Goal: Information Seeking & Learning: Find specific fact

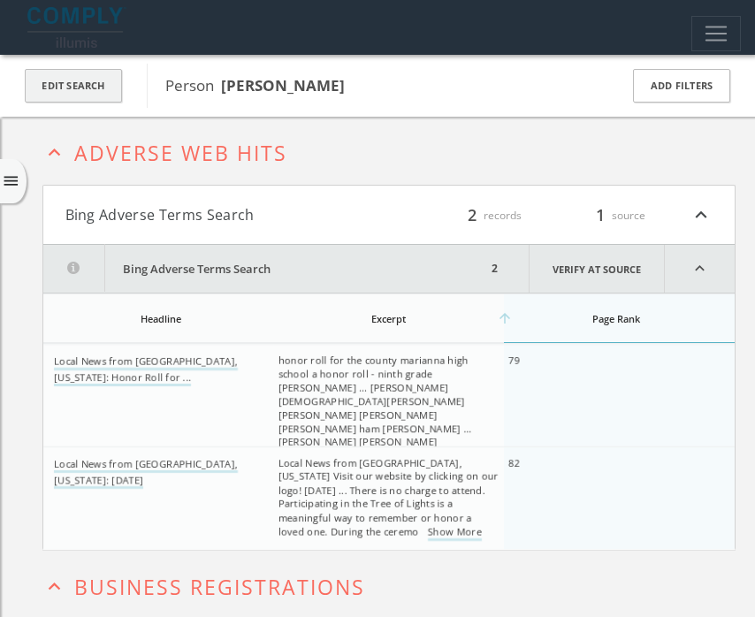
click at [102, 80] on button "Edit Search" at bounding box center [73, 86] width 97 height 34
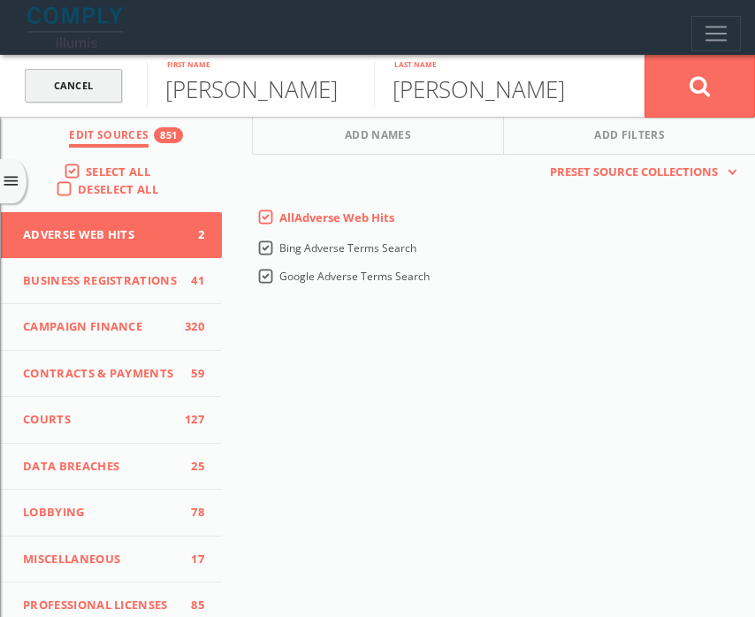
click at [88, 77] on link "Cancel" at bounding box center [73, 86] width 97 height 34
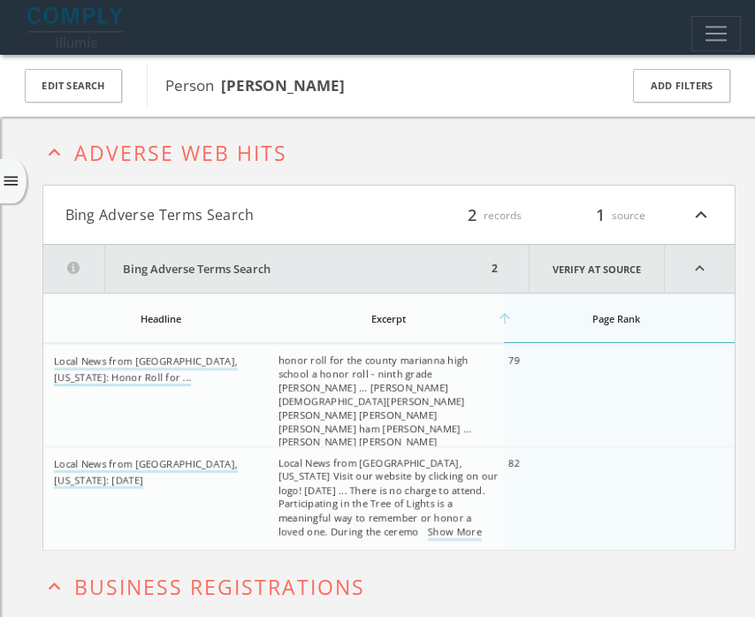
click at [12, 187] on icon "menu" at bounding box center [11, 181] width 19 height 19
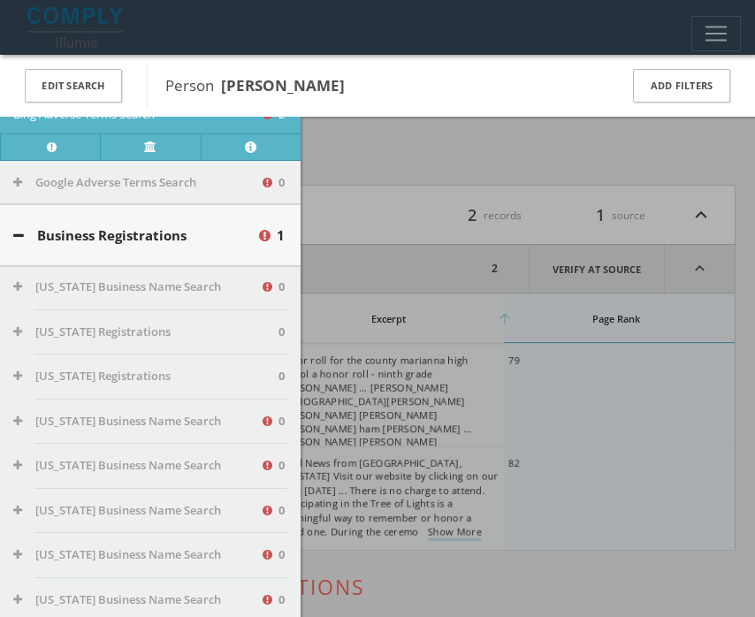
scroll to position [339, 0]
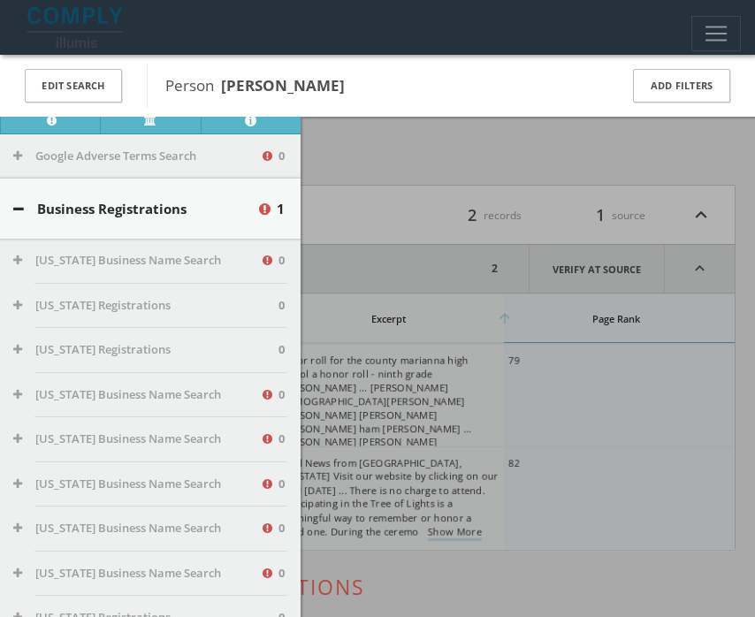
click at [16, 208] on icon at bounding box center [18, 208] width 11 height 13
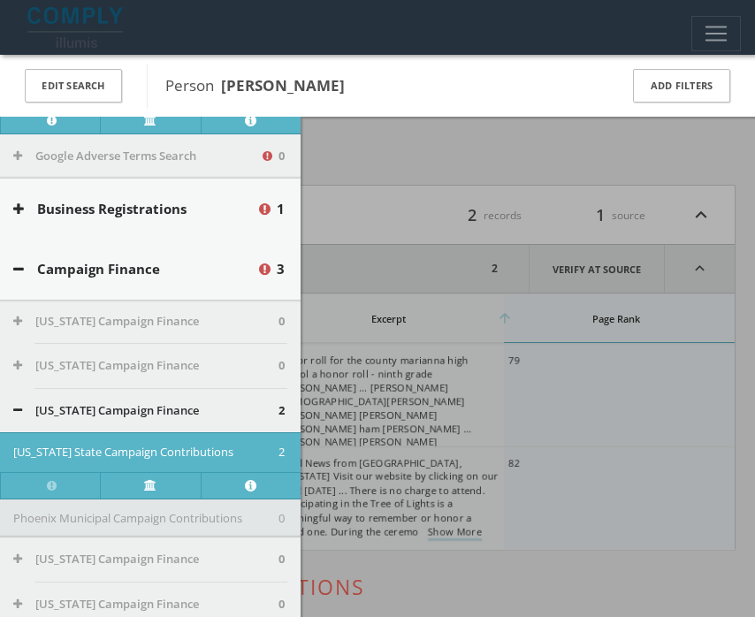
click at [21, 262] on button "Campaign Finance" at bounding box center [134, 269] width 243 height 20
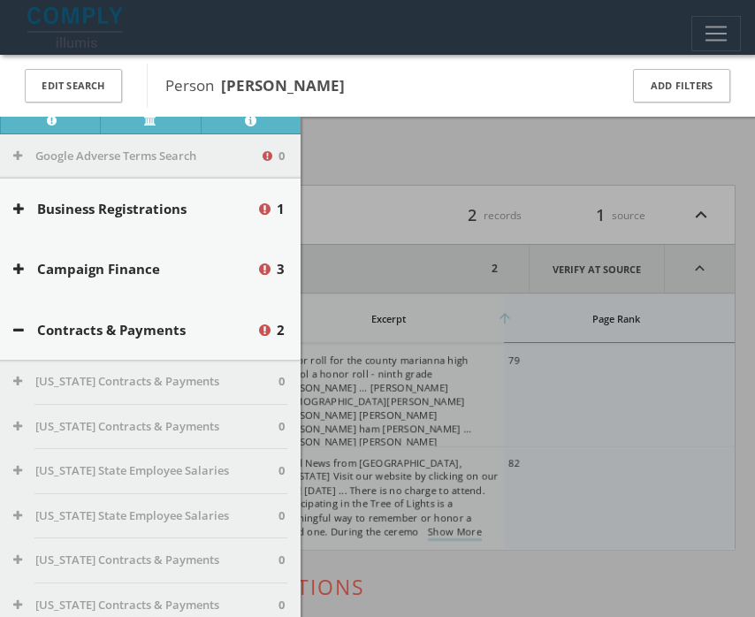
click at [24, 329] on button "Contracts & Payments" at bounding box center [134, 330] width 243 height 20
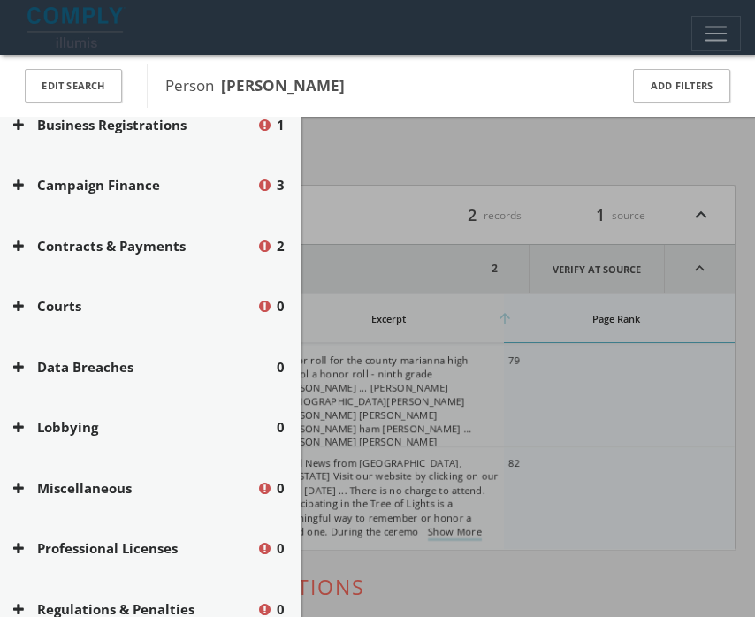
scroll to position [437, 0]
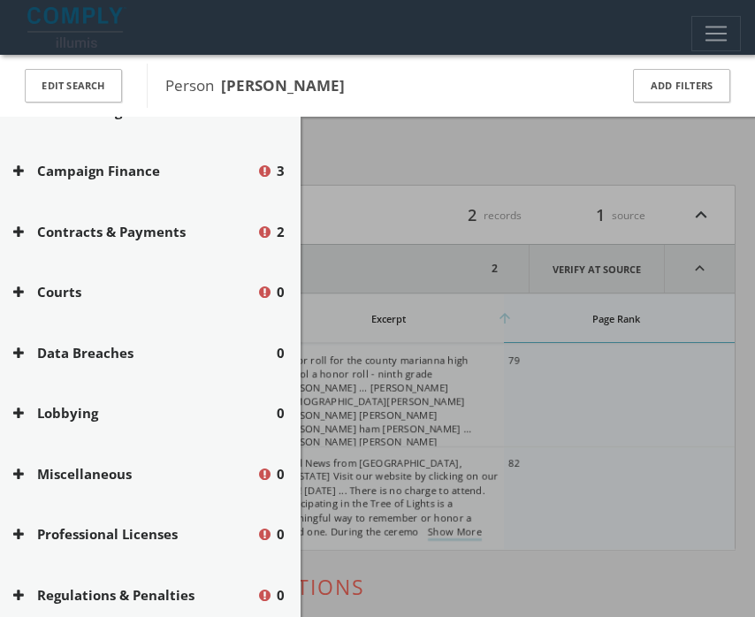
click at [14, 291] on icon at bounding box center [18, 292] width 11 height 13
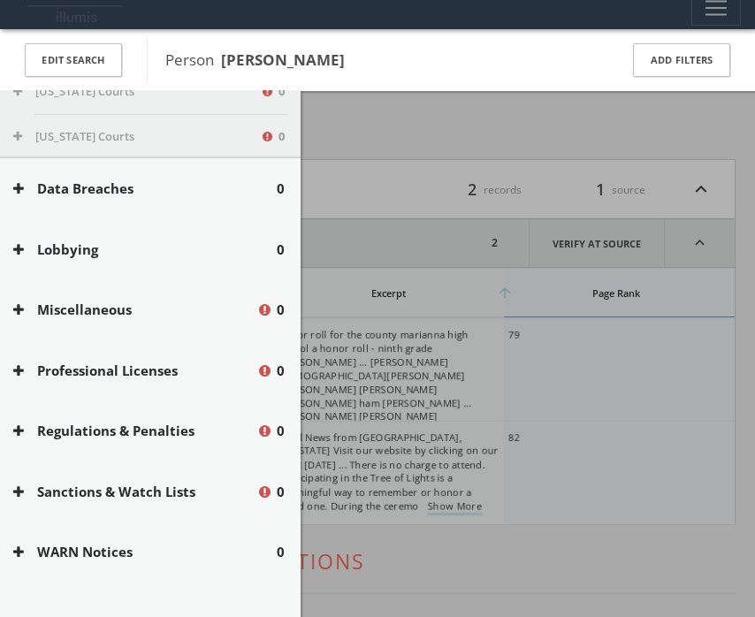
scroll to position [27, 0]
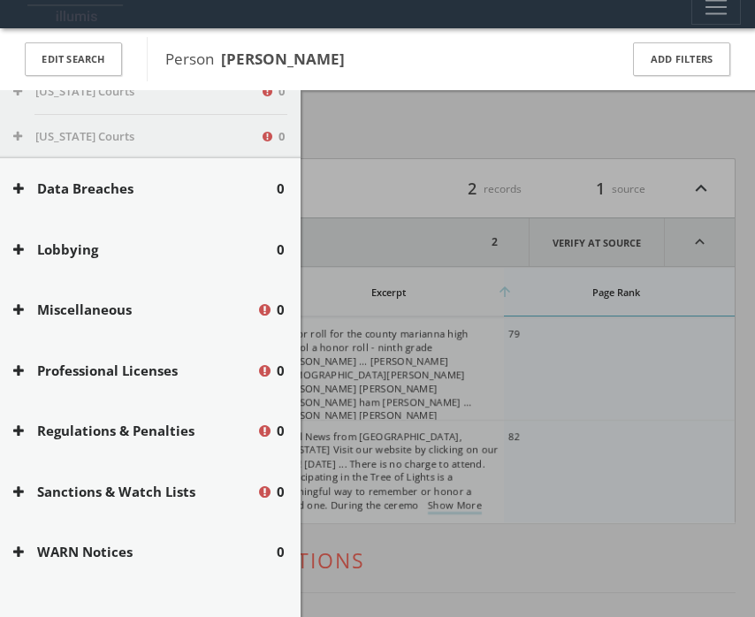
click at [415, 311] on div at bounding box center [377, 308] width 755 height 617
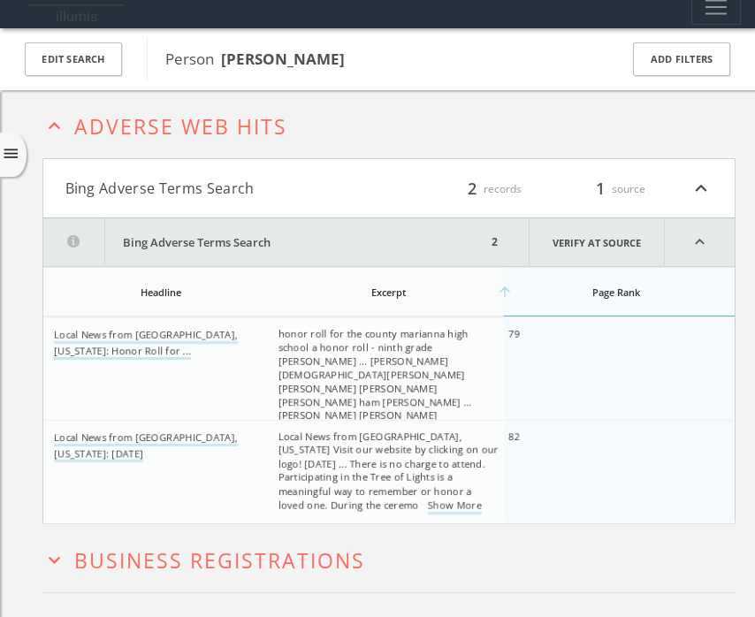
scroll to position [0, 0]
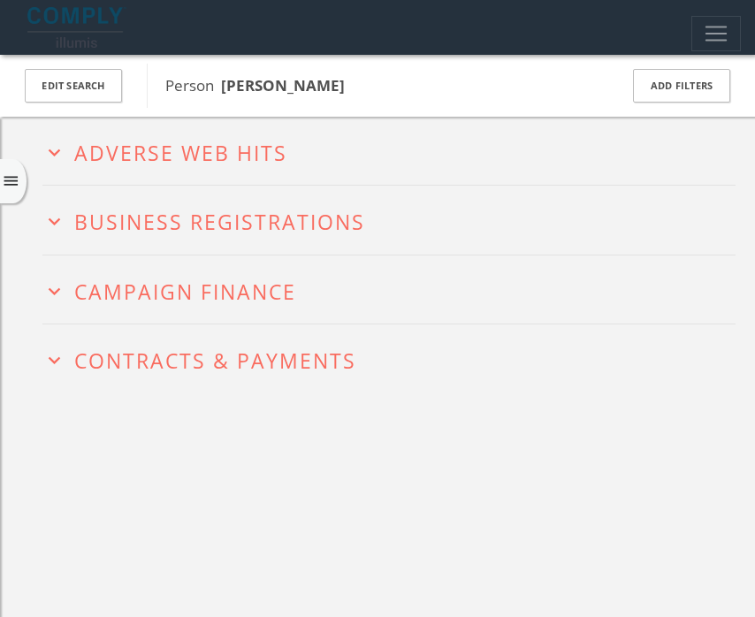
click at [15, 173] on icon "menu" at bounding box center [11, 181] width 19 height 19
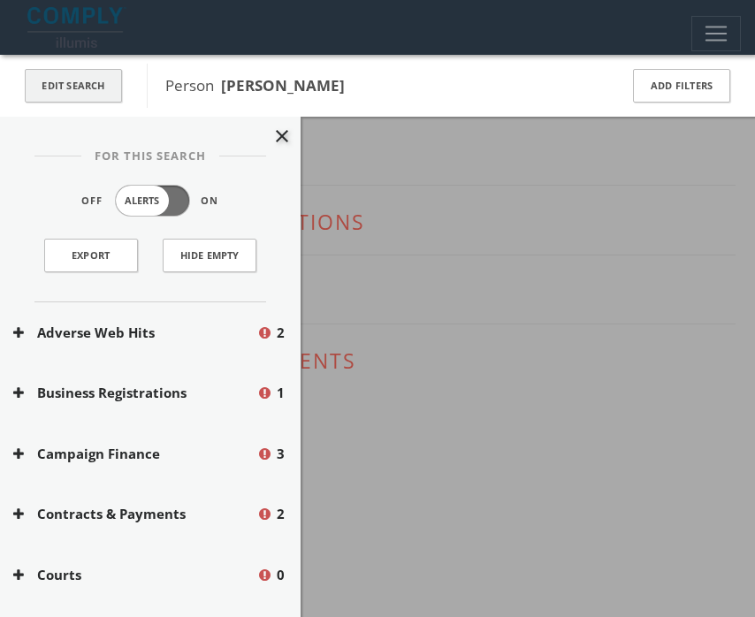
click at [79, 95] on button "Edit Search" at bounding box center [73, 86] width 97 height 34
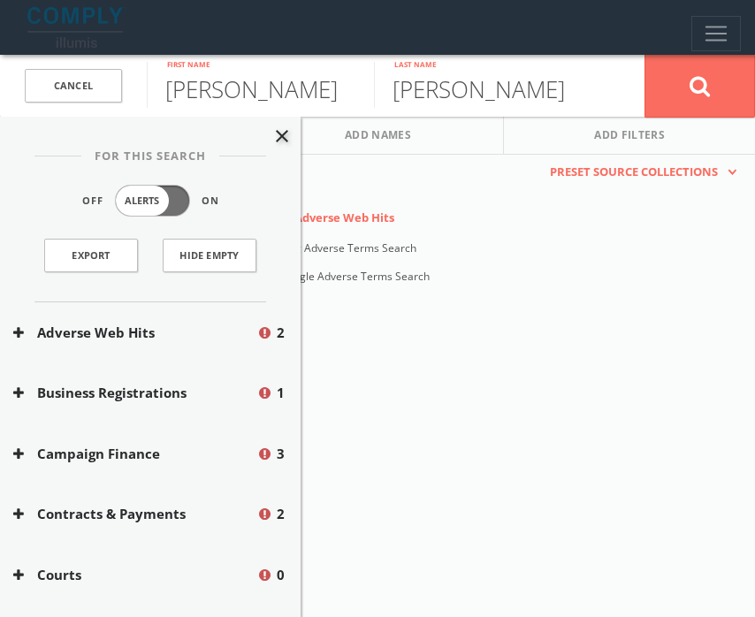
click at [296, 136] on div "close For This Search Off Alerts On Export Hide Empty" at bounding box center [150, 210] width 301 height 186
click at [288, 136] on icon "close" at bounding box center [281, 136] width 21 height 21
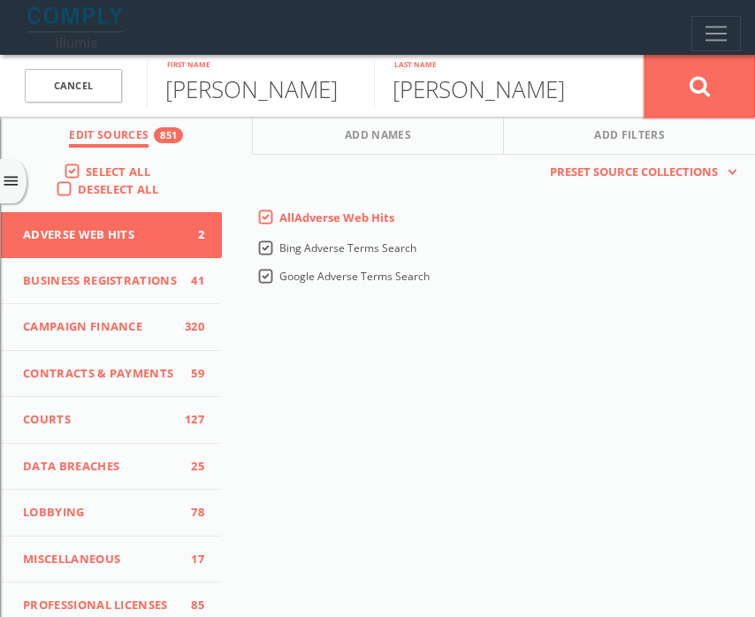
click at [715, 97] on button at bounding box center [699, 86] width 111 height 64
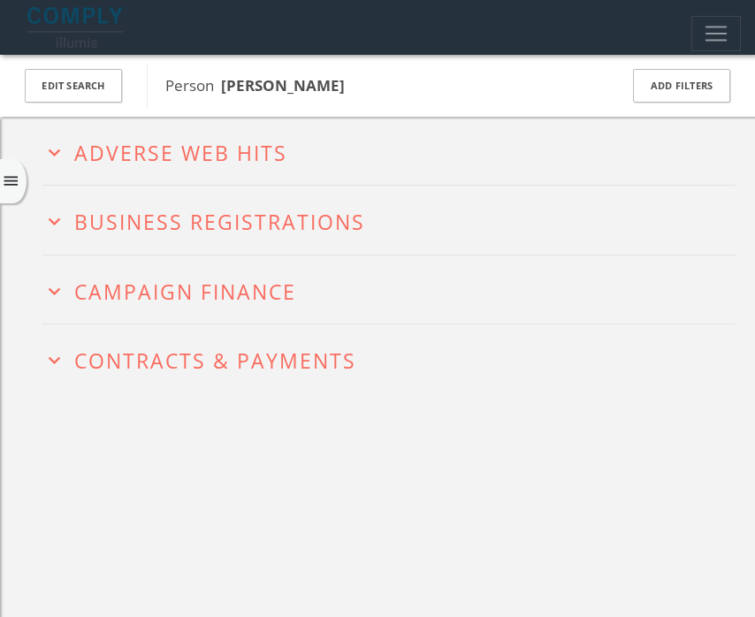
click at [17, 183] on icon "menu" at bounding box center [11, 181] width 19 height 19
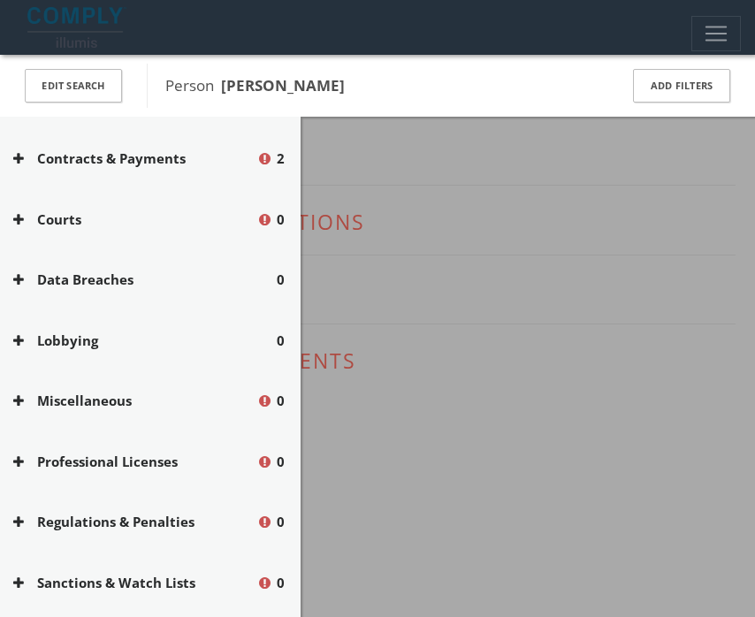
scroll to position [356, 0]
click at [29, 213] on button "Courts" at bounding box center [134, 219] width 243 height 20
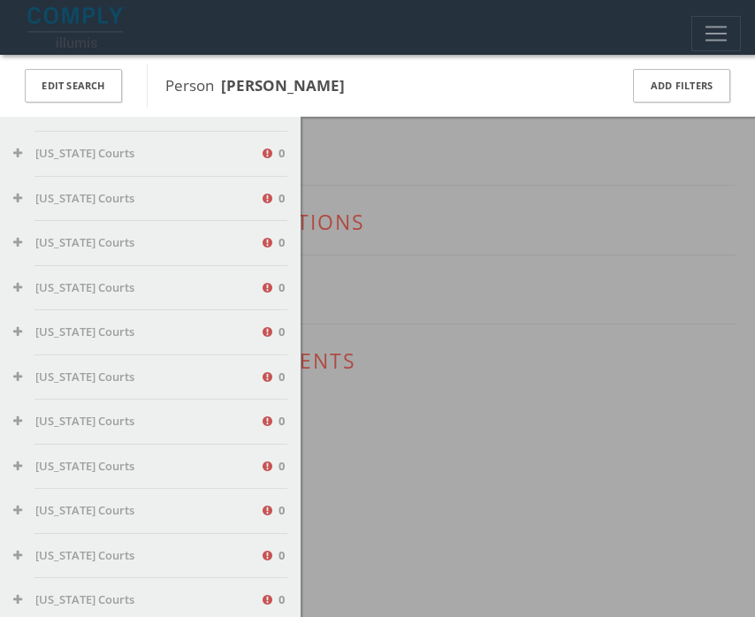
scroll to position [948, 0]
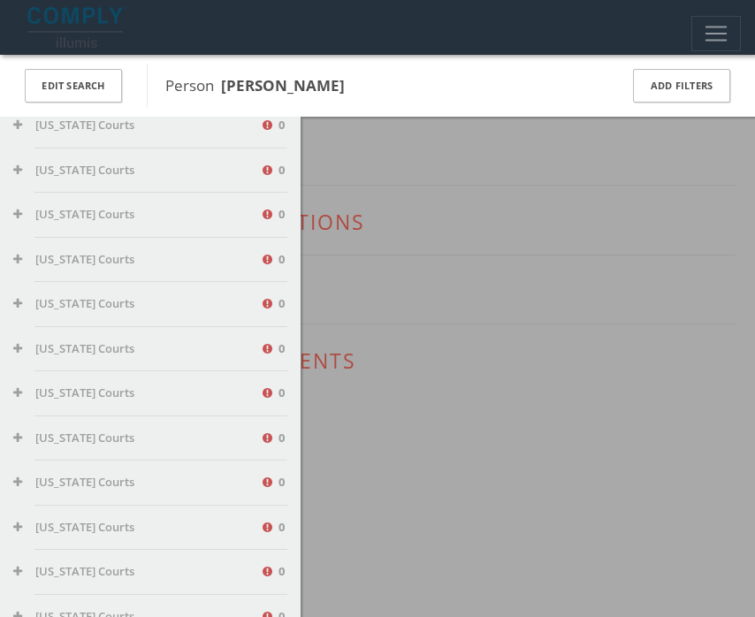
click at [270, 172] on icon at bounding box center [271, 171] width 16 height 15
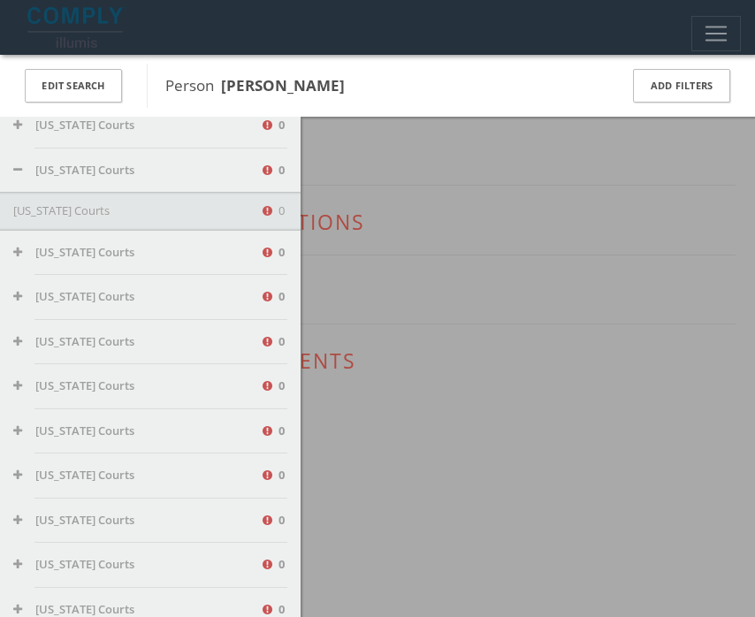
click at [266, 213] on icon at bounding box center [271, 212] width 16 height 15
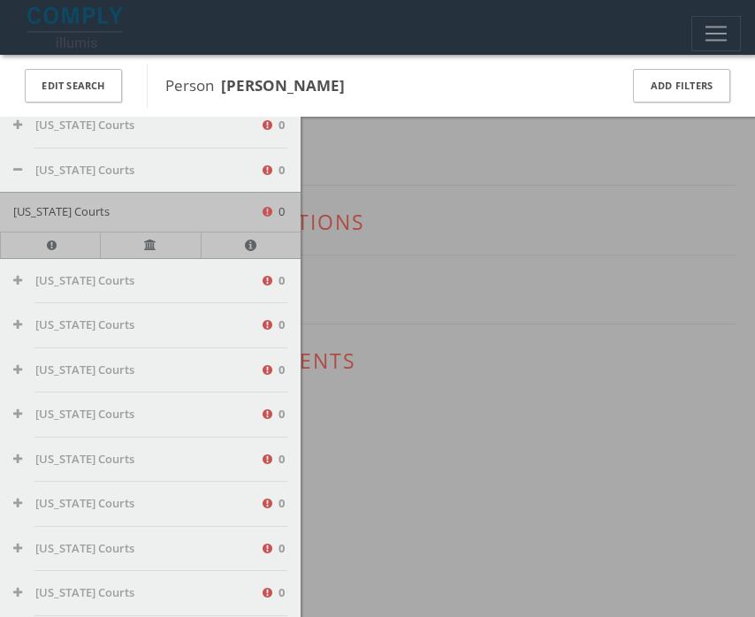
click at [22, 167] on button "[US_STATE] Courts" at bounding box center [136, 171] width 247 height 18
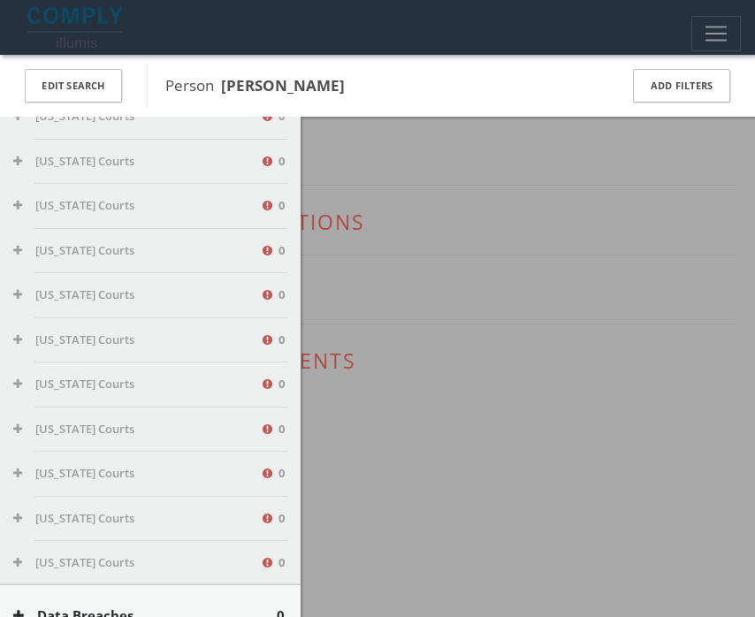
scroll to position [1225, 0]
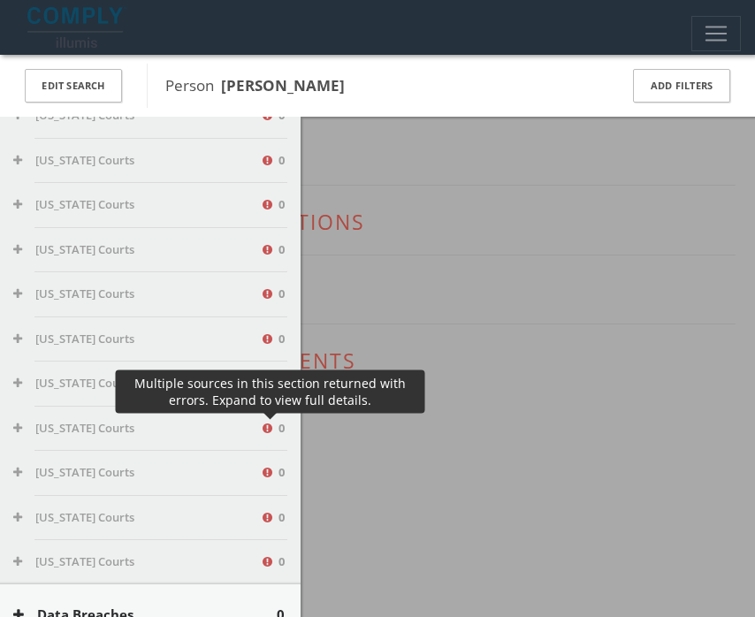
click at [269, 427] on icon at bounding box center [271, 430] width 16 height 15
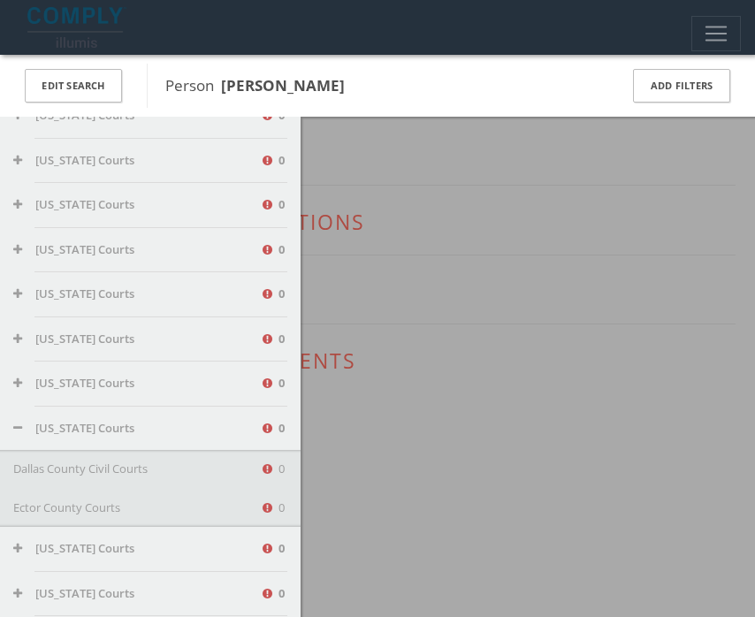
click at [14, 419] on div "Texas Courts 0" at bounding box center [150, 429] width 301 height 44
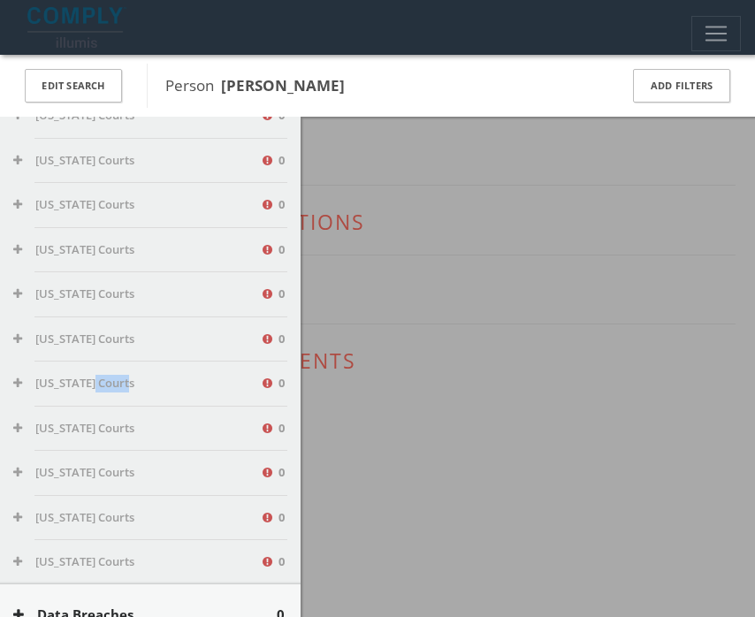
scroll to position [1646, 0]
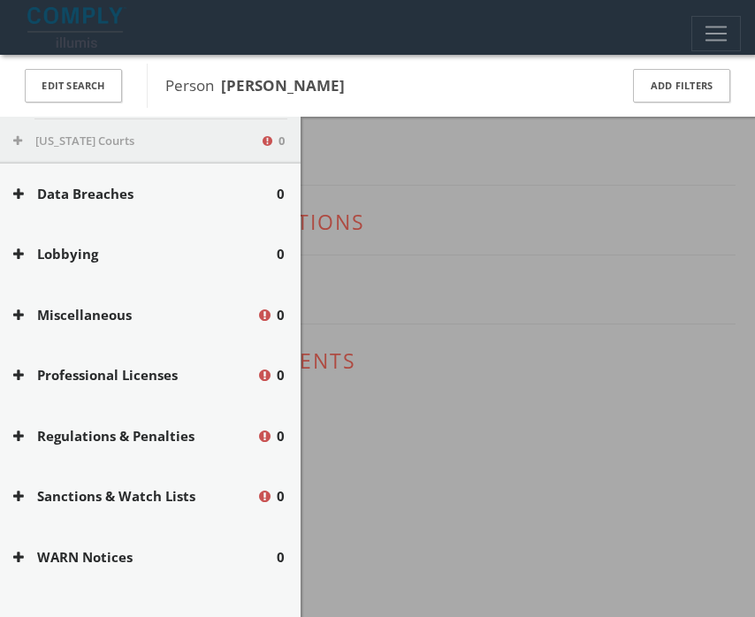
click at [87, 5] on link at bounding box center [370, 27] width 713 height 55
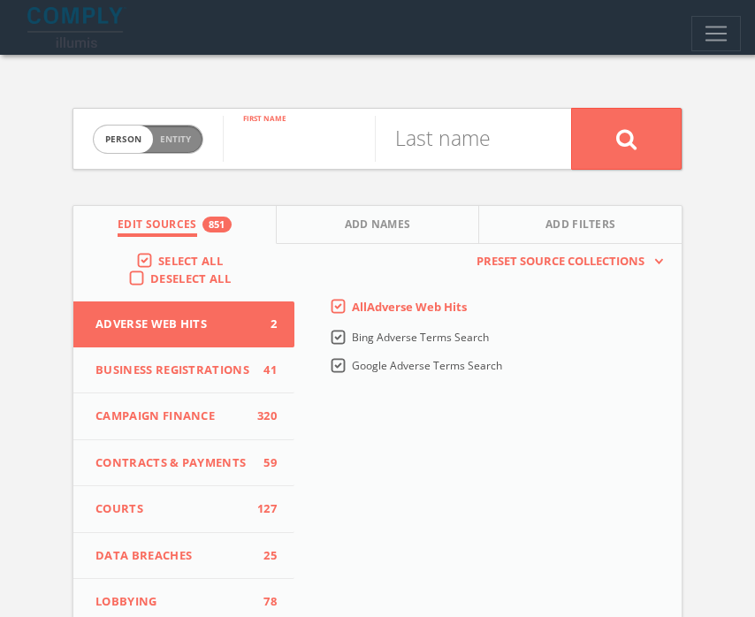
click at [251, 127] on input "text" at bounding box center [299, 139] width 152 height 46
type input "[PERSON_NAME]"
click at [443, 149] on input "text" at bounding box center [451, 139] width 152 height 46
type input "[PERSON_NAME]"
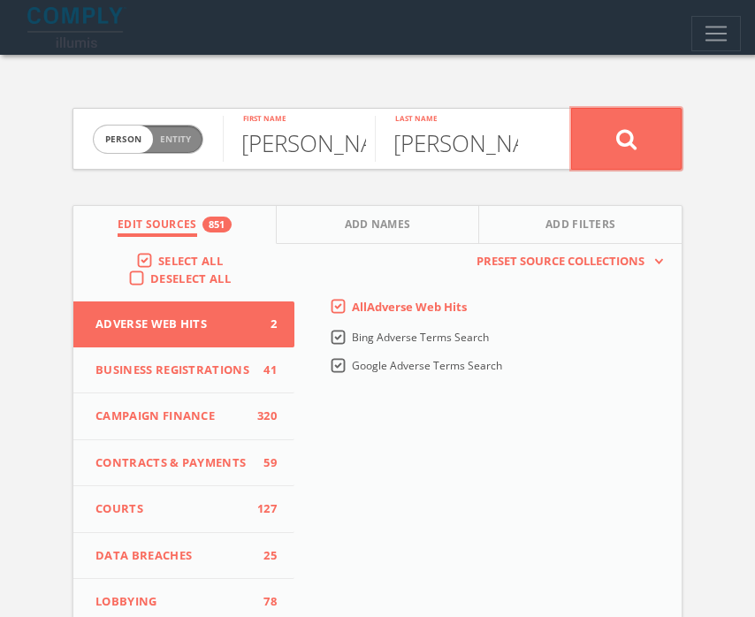
click at [647, 132] on button at bounding box center [626, 139] width 111 height 62
